Goal: Task Accomplishment & Management: Manage account settings

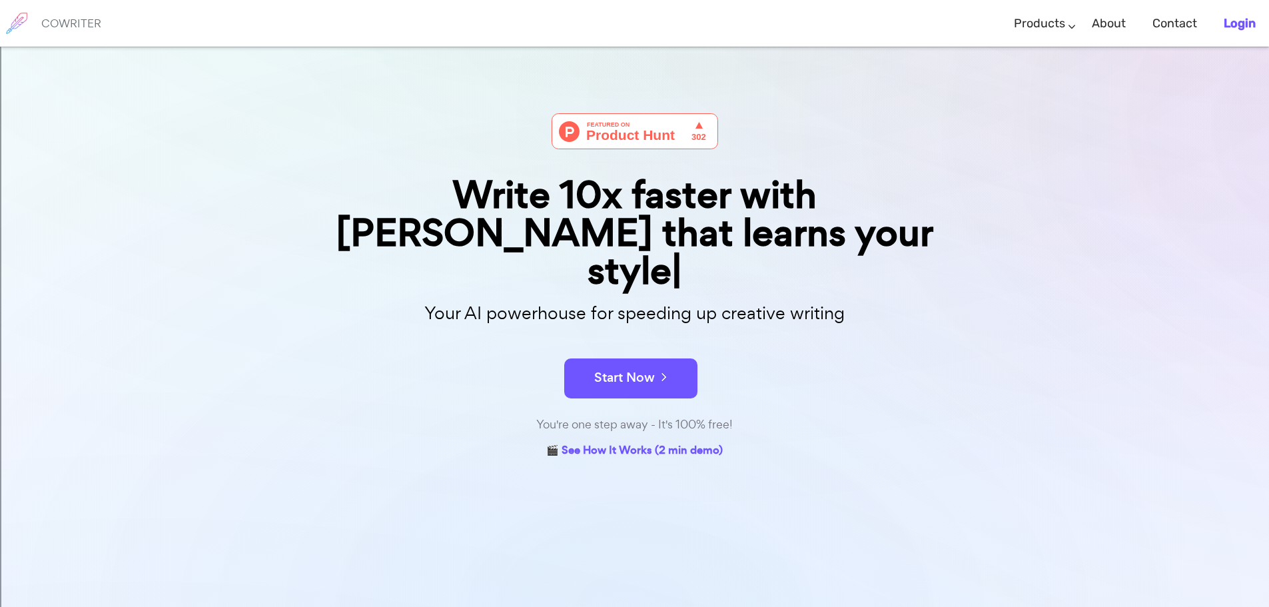
click at [1247, 22] on b "Login" at bounding box center [1240, 23] width 32 height 15
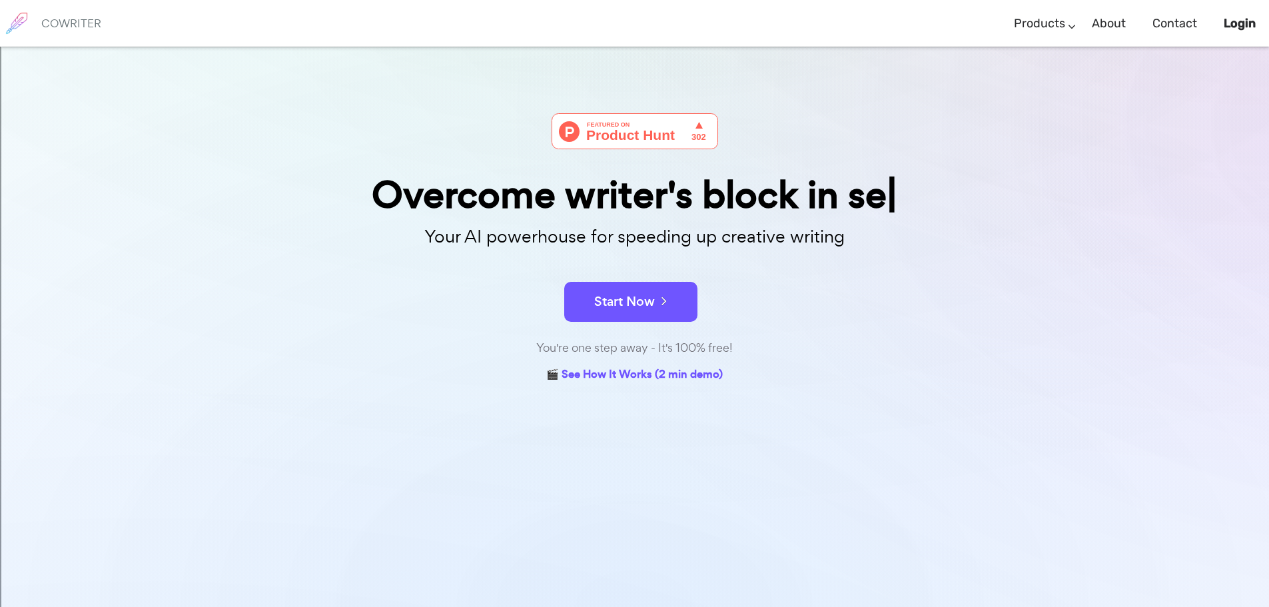
click at [84, 22] on h6 "COWRITER" at bounding box center [71, 23] width 60 height 12
